Goal: Task Accomplishment & Management: Complete application form

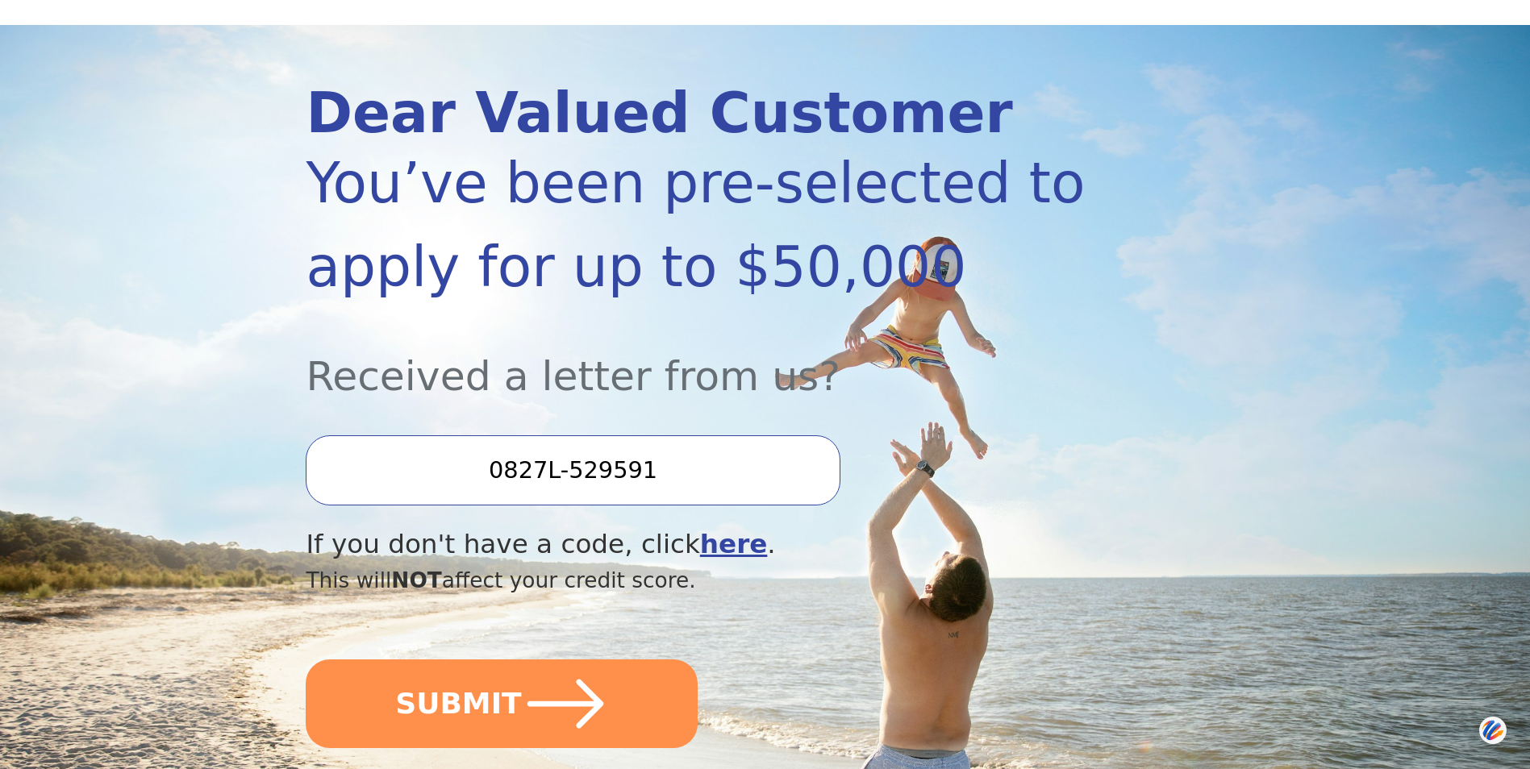
scroll to position [161, 0]
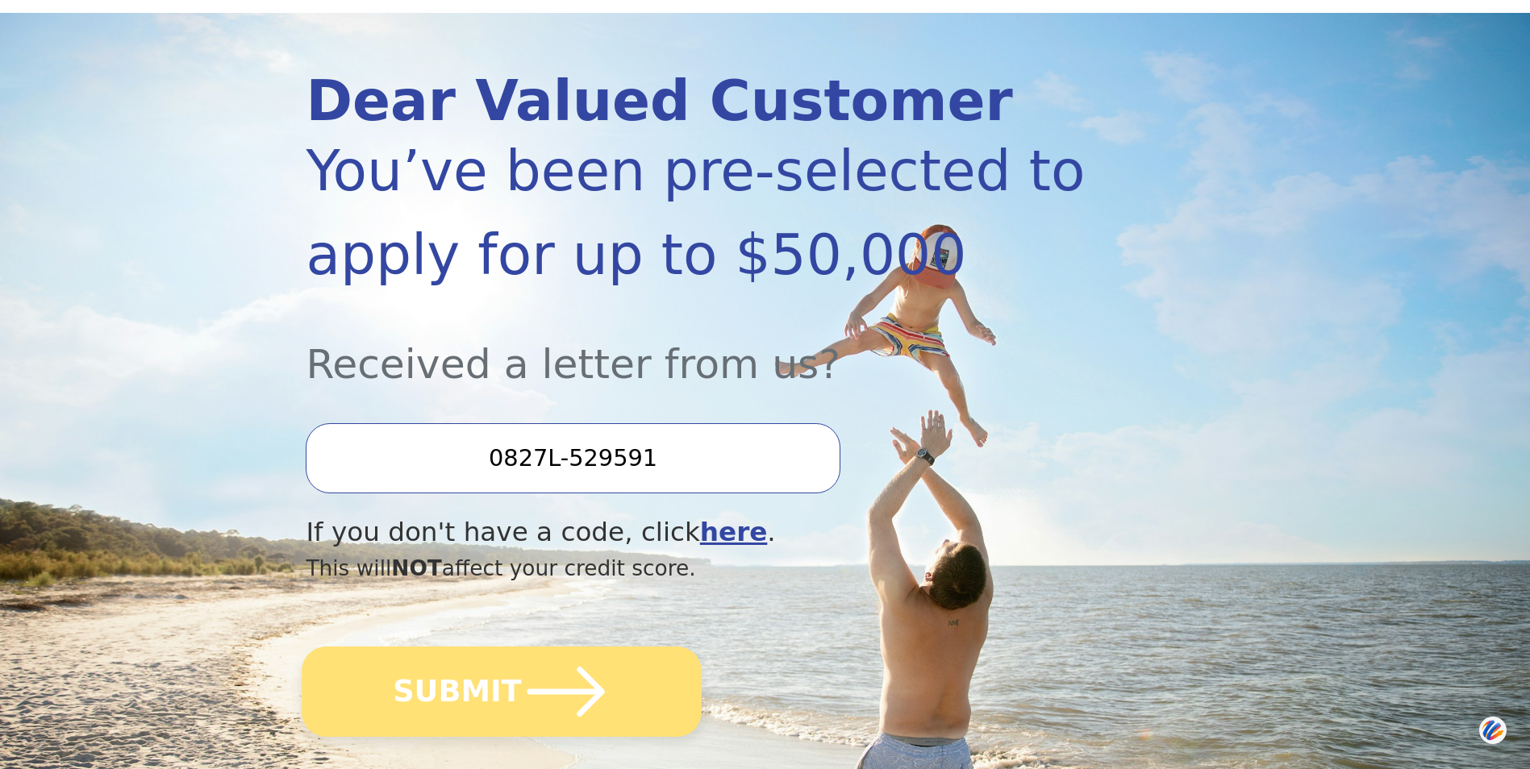
click at [547, 697] on icon "submit" at bounding box center [566, 692] width 89 height 89
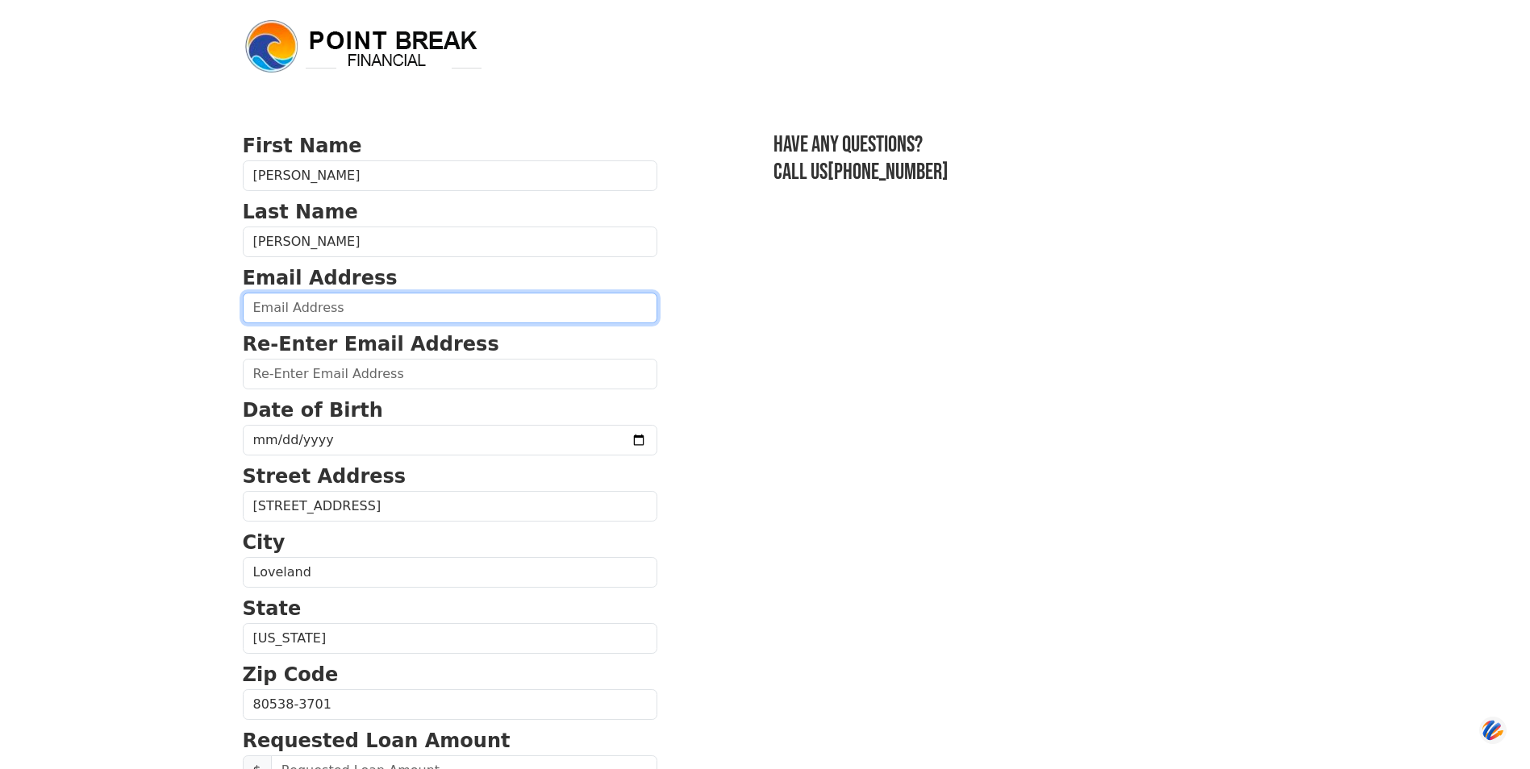
click at [303, 310] on input "email" at bounding box center [450, 308] width 414 height 31
type input "[EMAIL_ADDRESS][DOMAIN_NAME]"
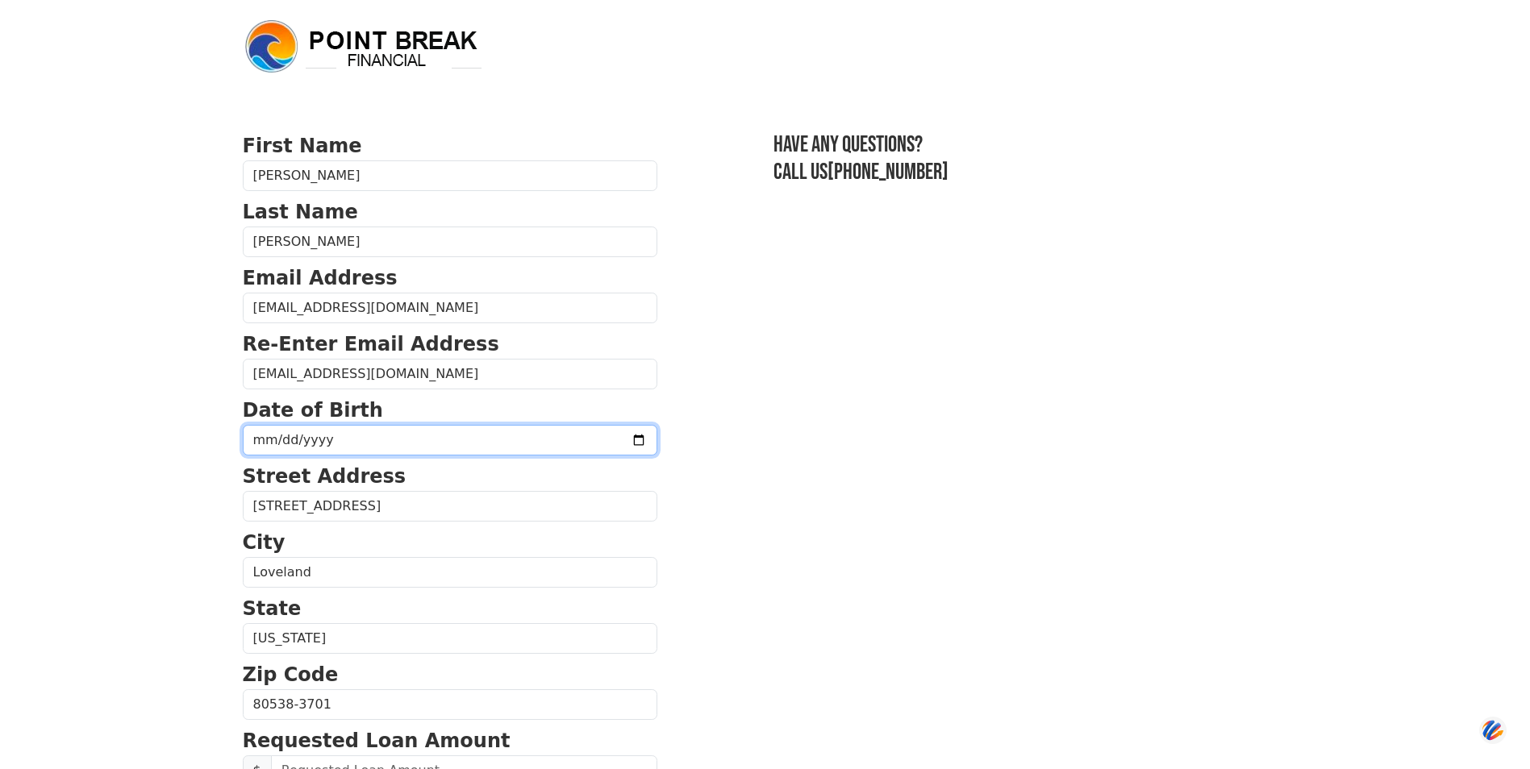
click at [598, 438] on input "date" at bounding box center [450, 440] width 414 height 31
type input "[DATE]"
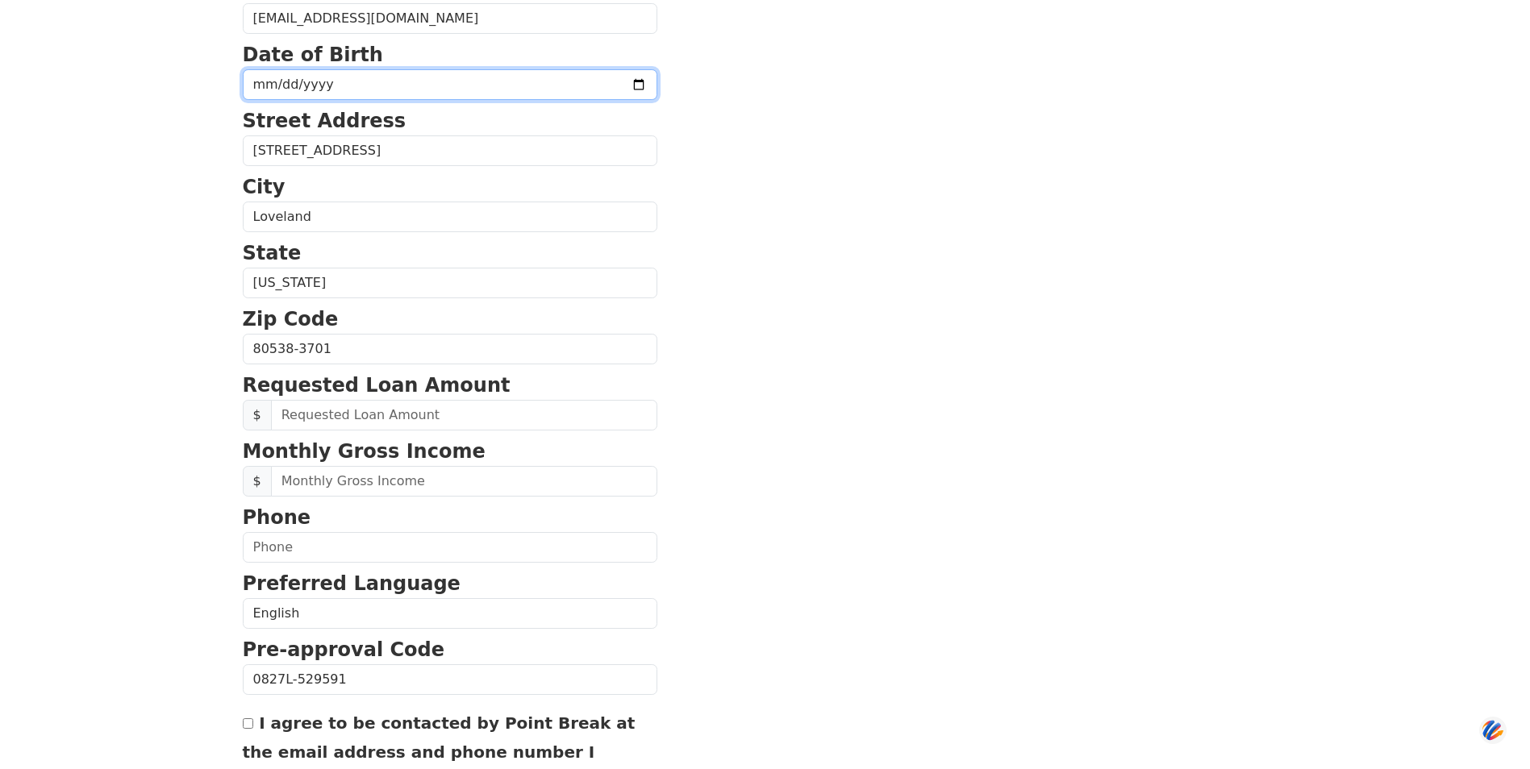
scroll to position [403, 0]
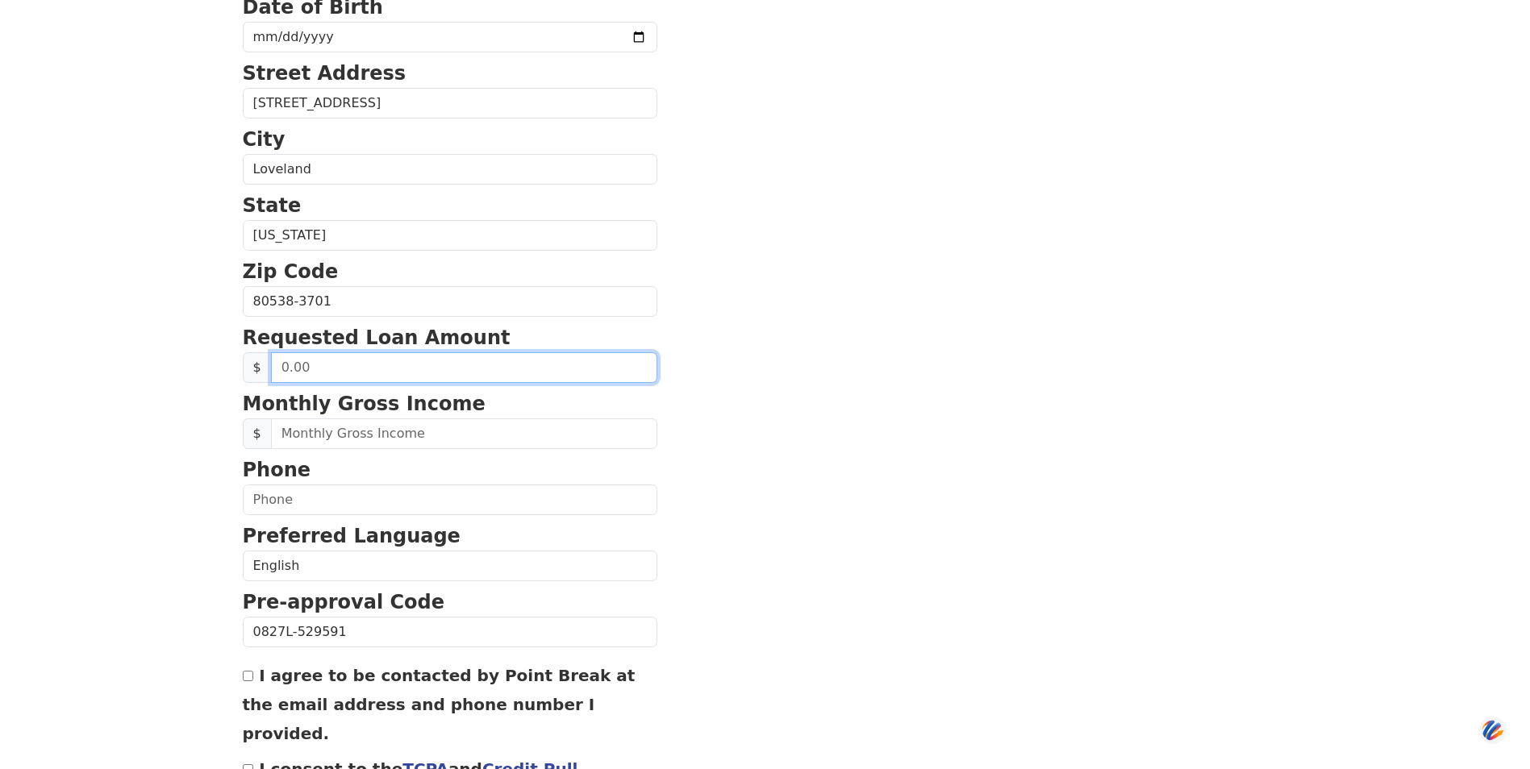
click at [352, 377] on input "text" at bounding box center [464, 367] width 386 height 31
type input "40,000.00"
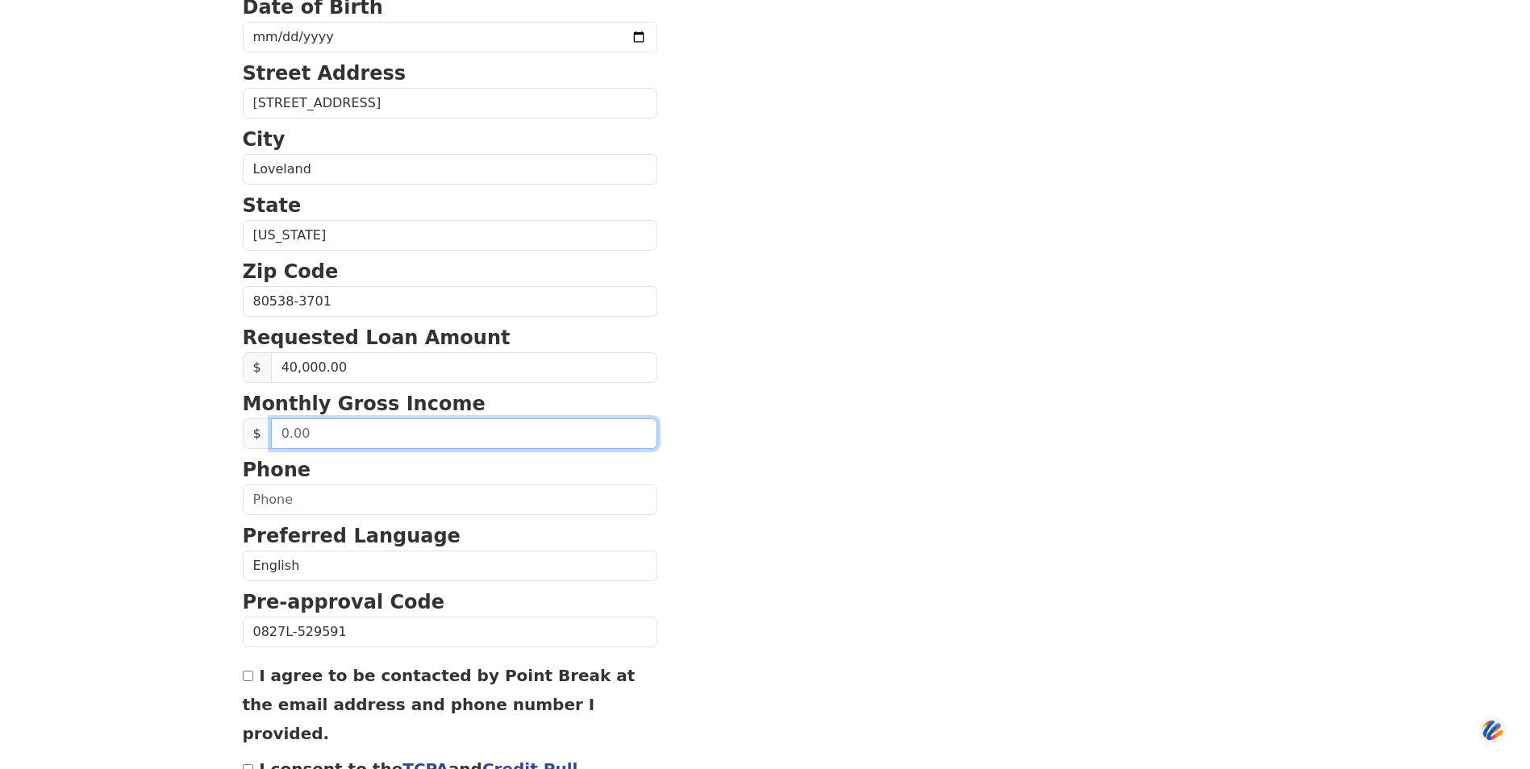
click at [348, 438] on input "text" at bounding box center [464, 434] width 386 height 31
type input "12,000.00"
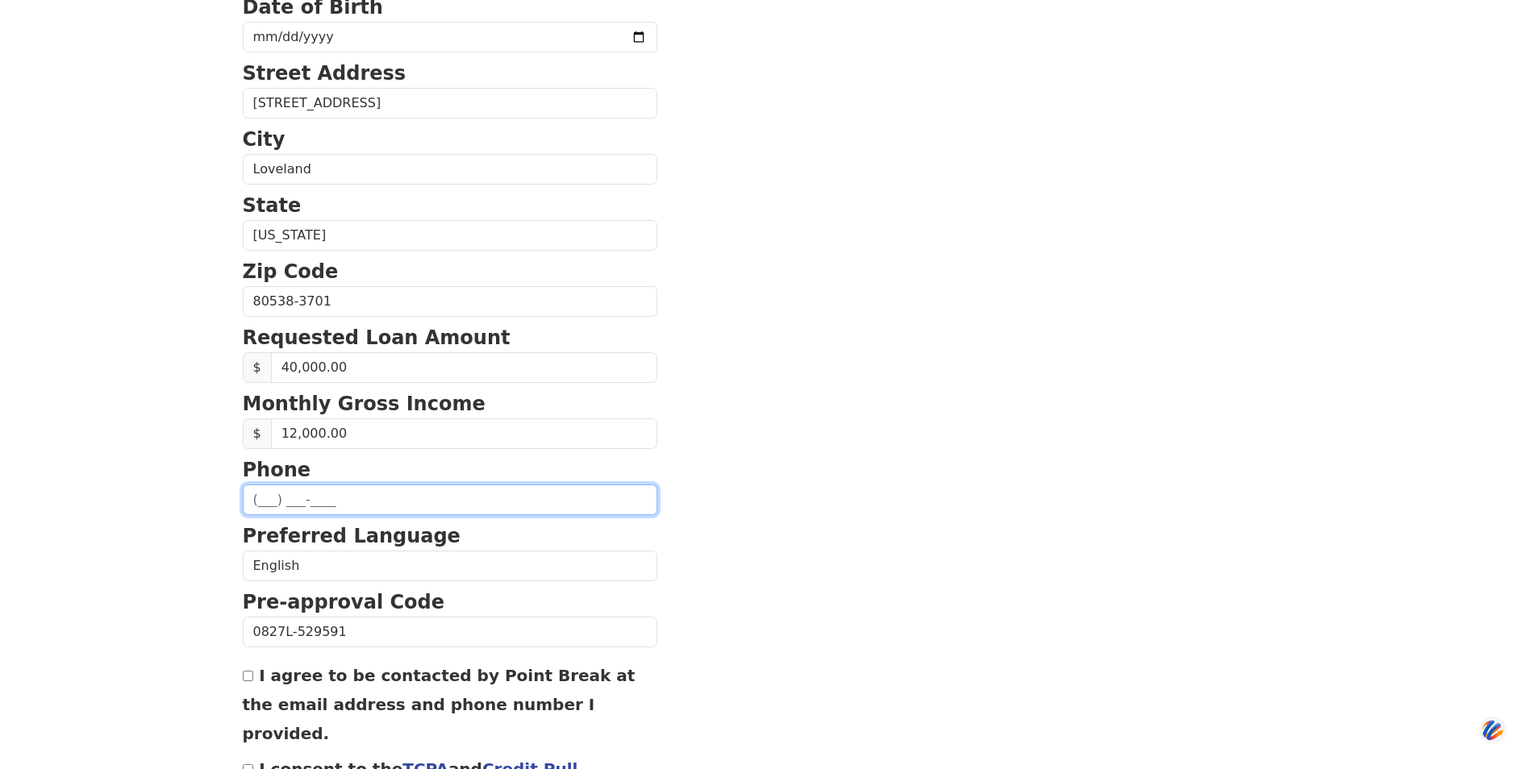
click at [343, 505] on input "text" at bounding box center [450, 500] width 414 height 31
type input "[PHONE_NUMBER]"
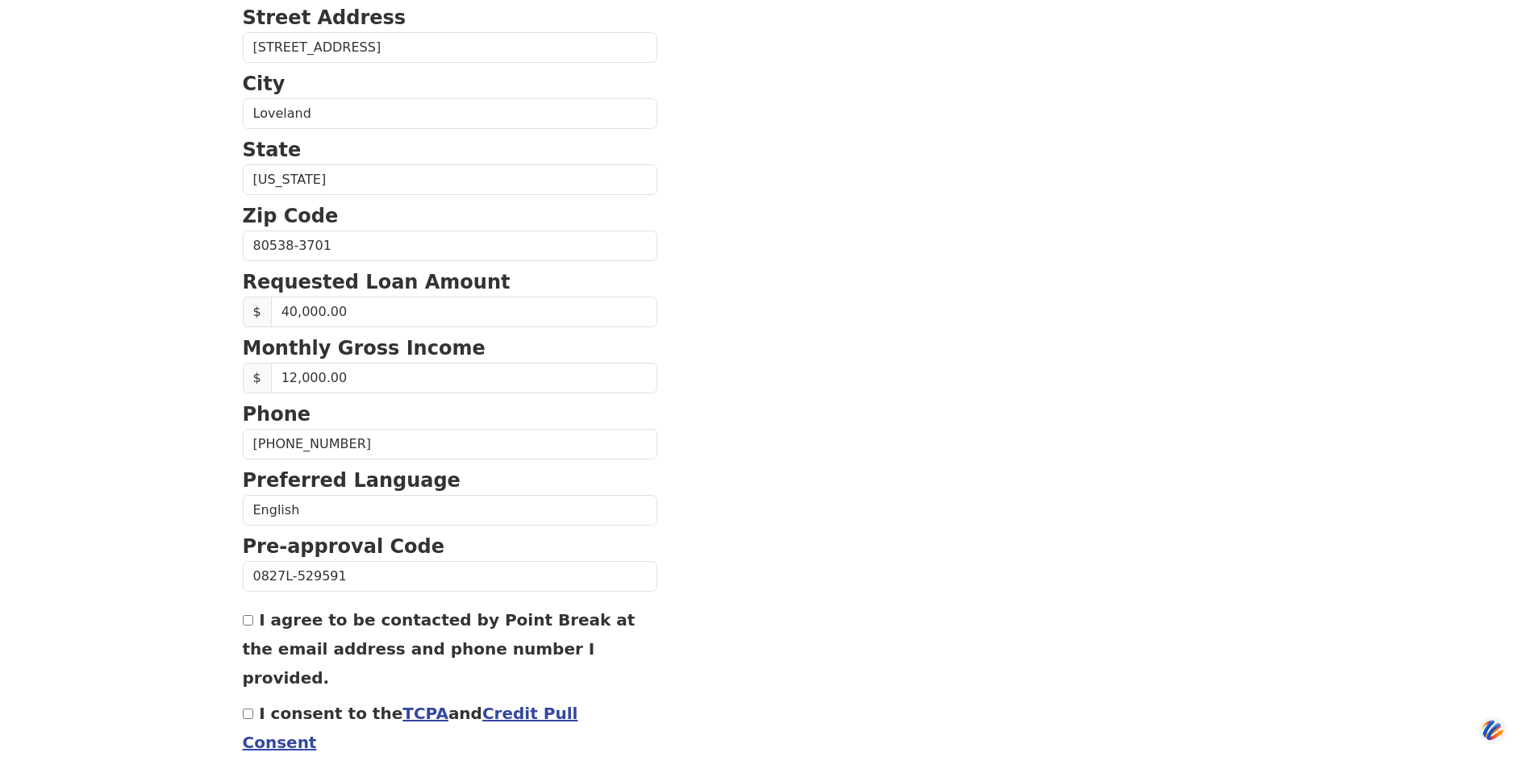
scroll to position [514, 0]
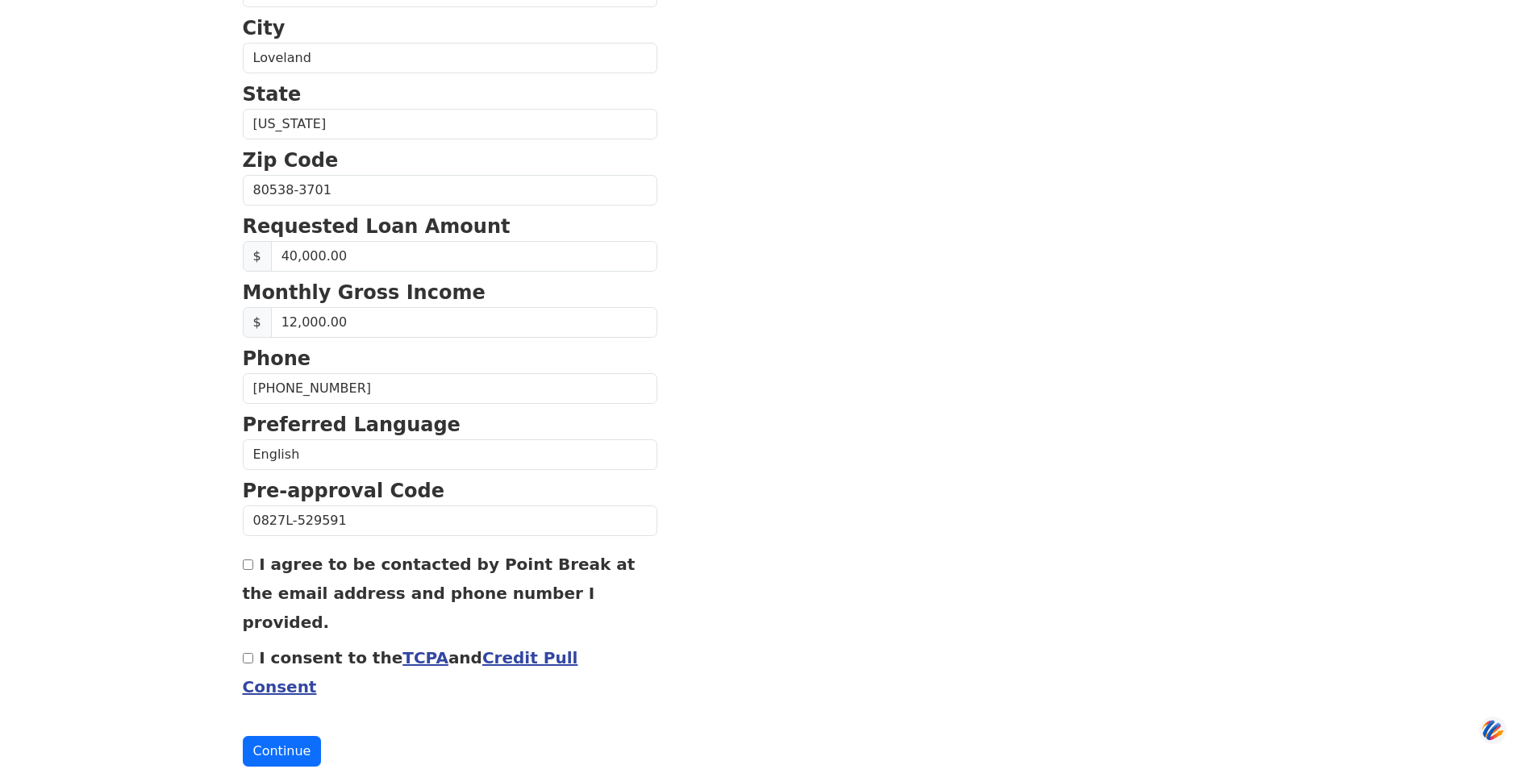
click at [248, 567] on input "I agree to be contacted by Point Break at the email address and phone number I …" at bounding box center [248, 565] width 10 height 10
checkbox input "true"
click at [250, 643] on div "I consent to the TCPA and Credit Pull Consent" at bounding box center [450, 672] width 414 height 58
click at [251, 653] on input "I consent to the TCPA and Credit Pull Consent" at bounding box center [248, 658] width 10 height 10
checkbox input "true"
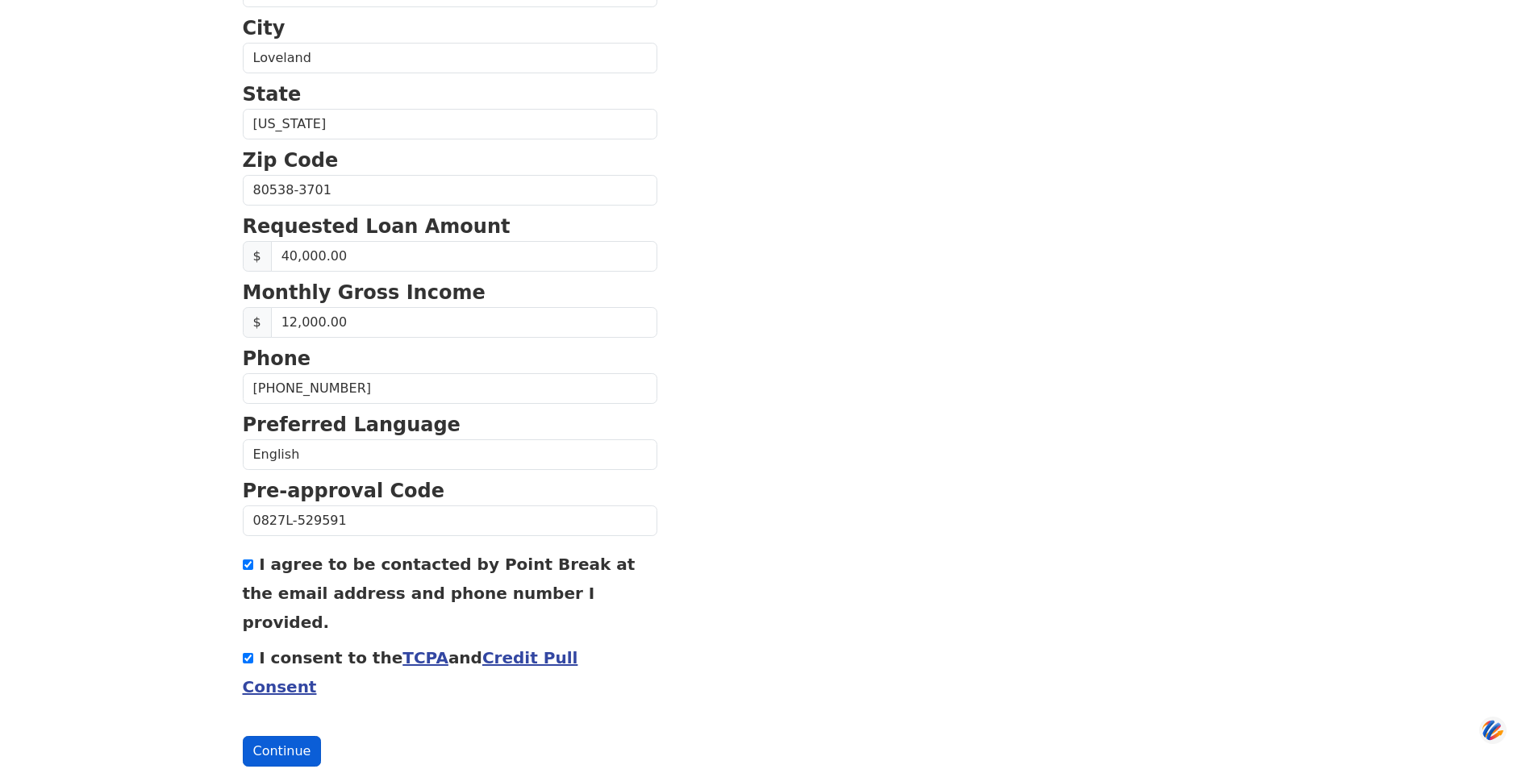
click at [275, 736] on button "Continue" at bounding box center [282, 751] width 79 height 31
